Goal: Find contact information

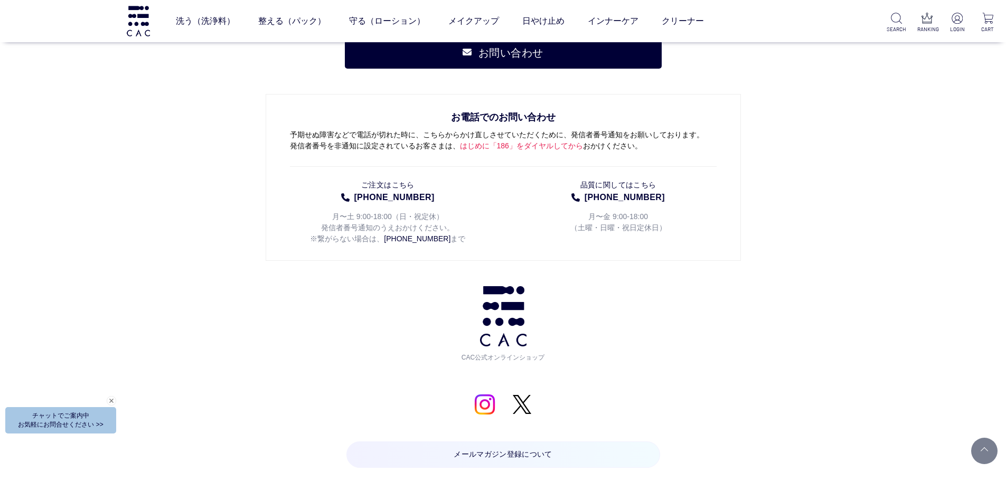
scroll to position [5326, 0]
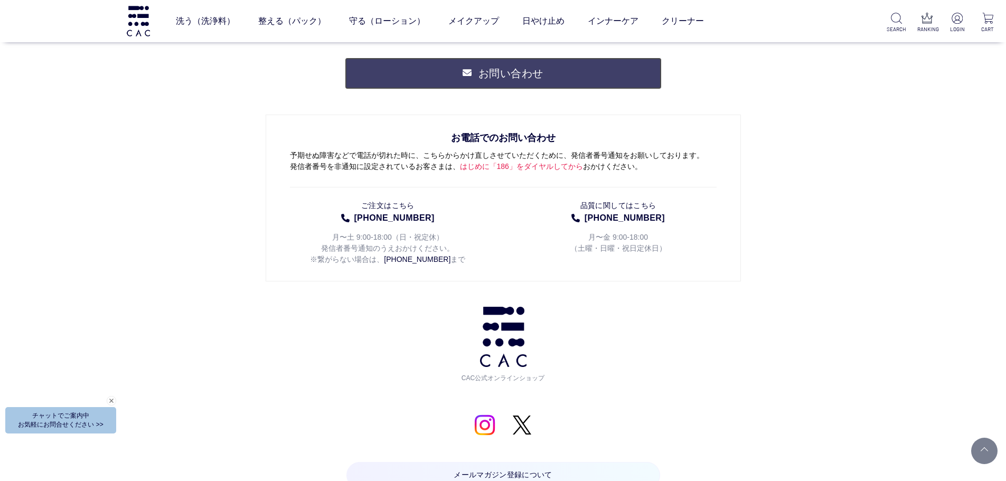
click at [507, 78] on link "お問い合わせ" at bounding box center [503, 74] width 317 height 32
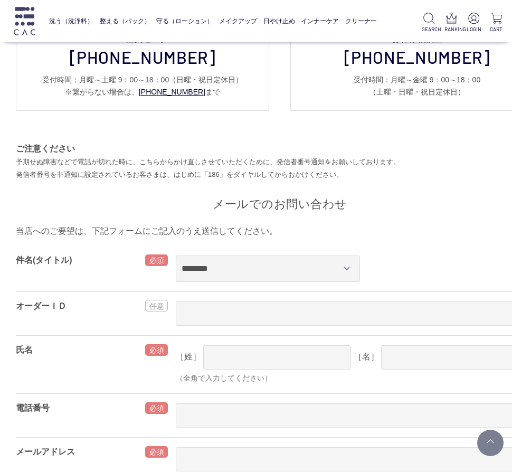
scroll to position [88, 0]
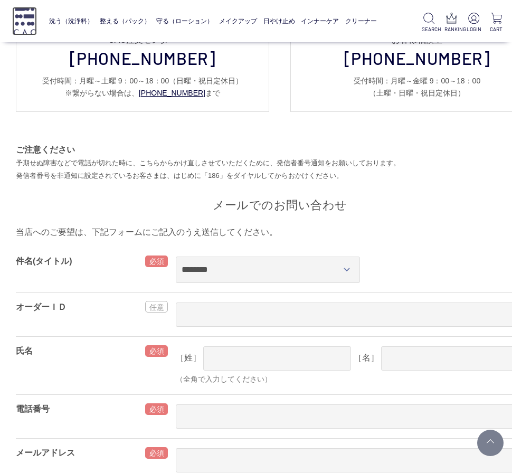
click at [26, 25] on img at bounding box center [24, 21] width 25 height 28
